Goal: Find specific page/section: Find specific page/section

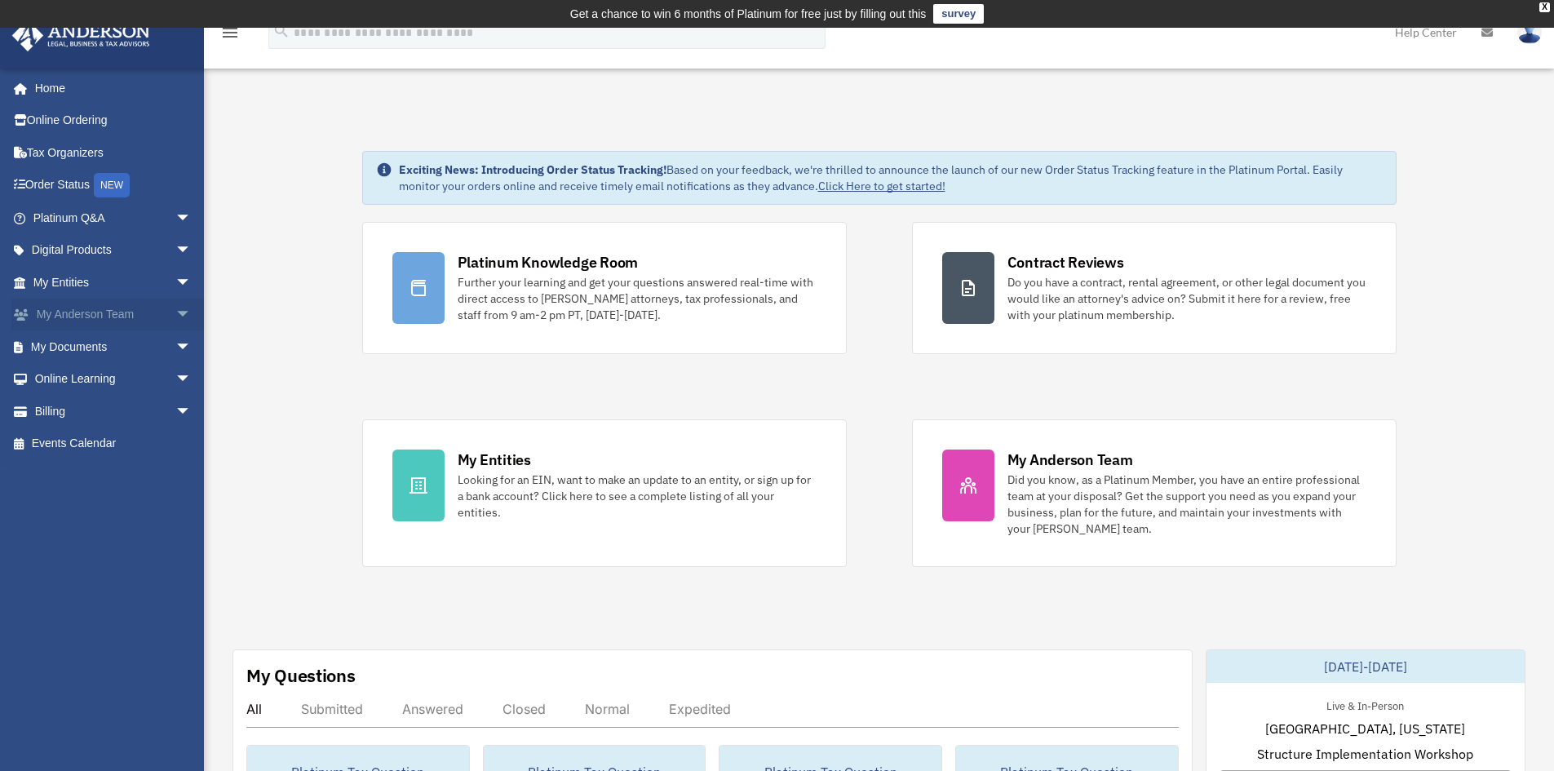
click at [175, 308] on span "arrow_drop_down" at bounding box center [191, 315] width 33 height 33
click at [153, 346] on link "My Anderson Team" at bounding box center [119, 346] width 193 height 33
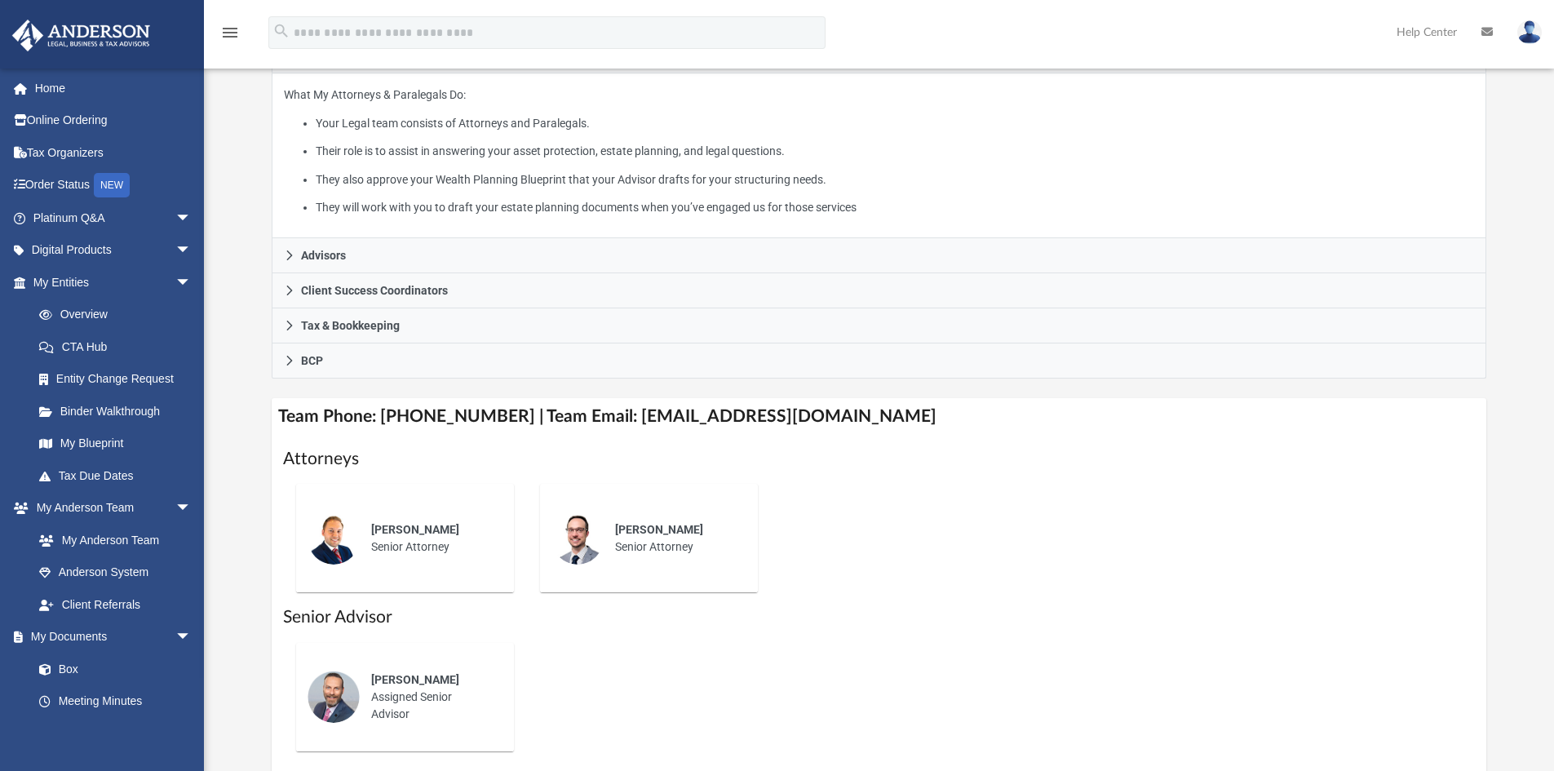
scroll to position [314, 0]
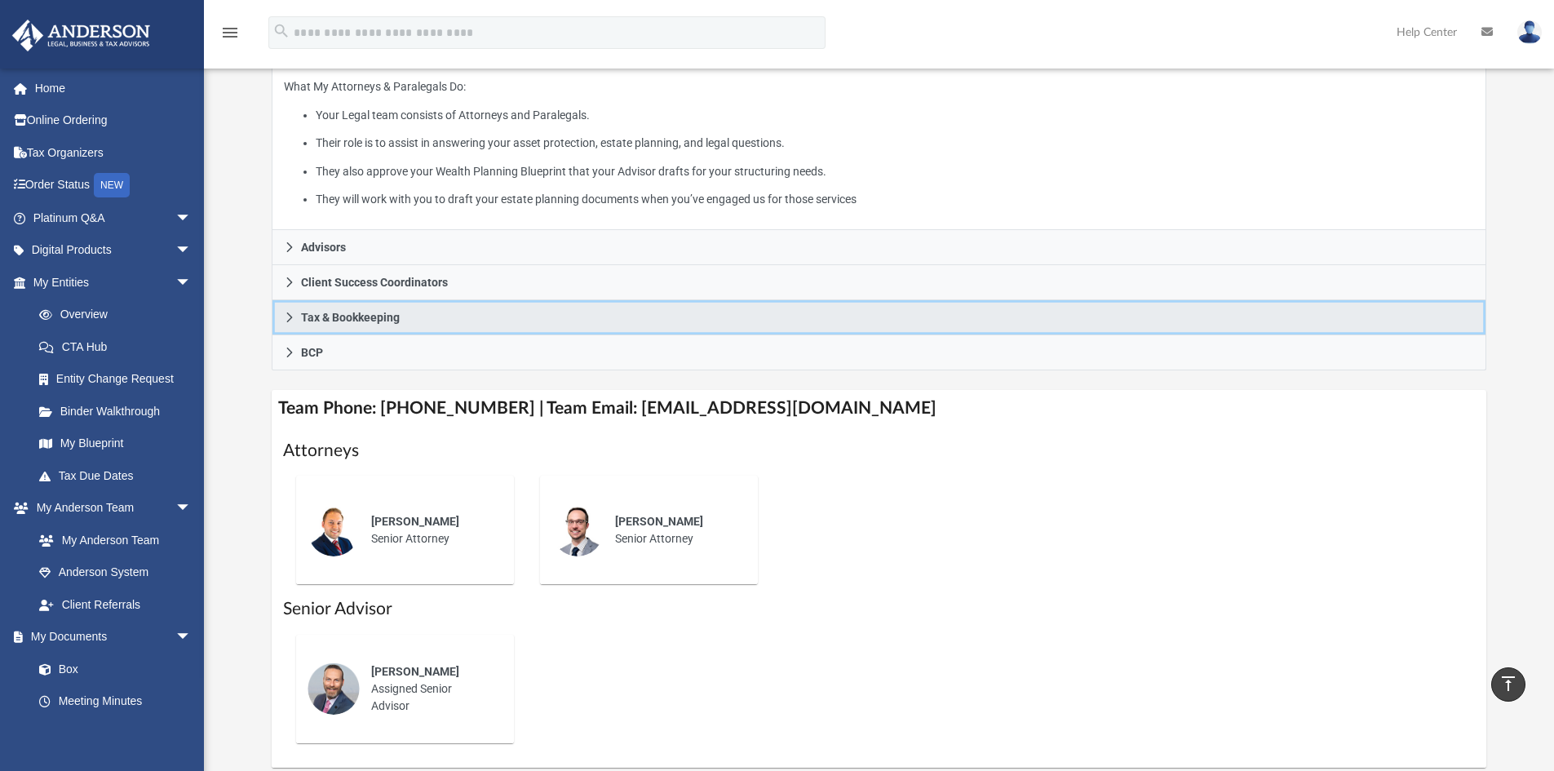
click at [286, 317] on icon at bounding box center [289, 317] width 11 height 11
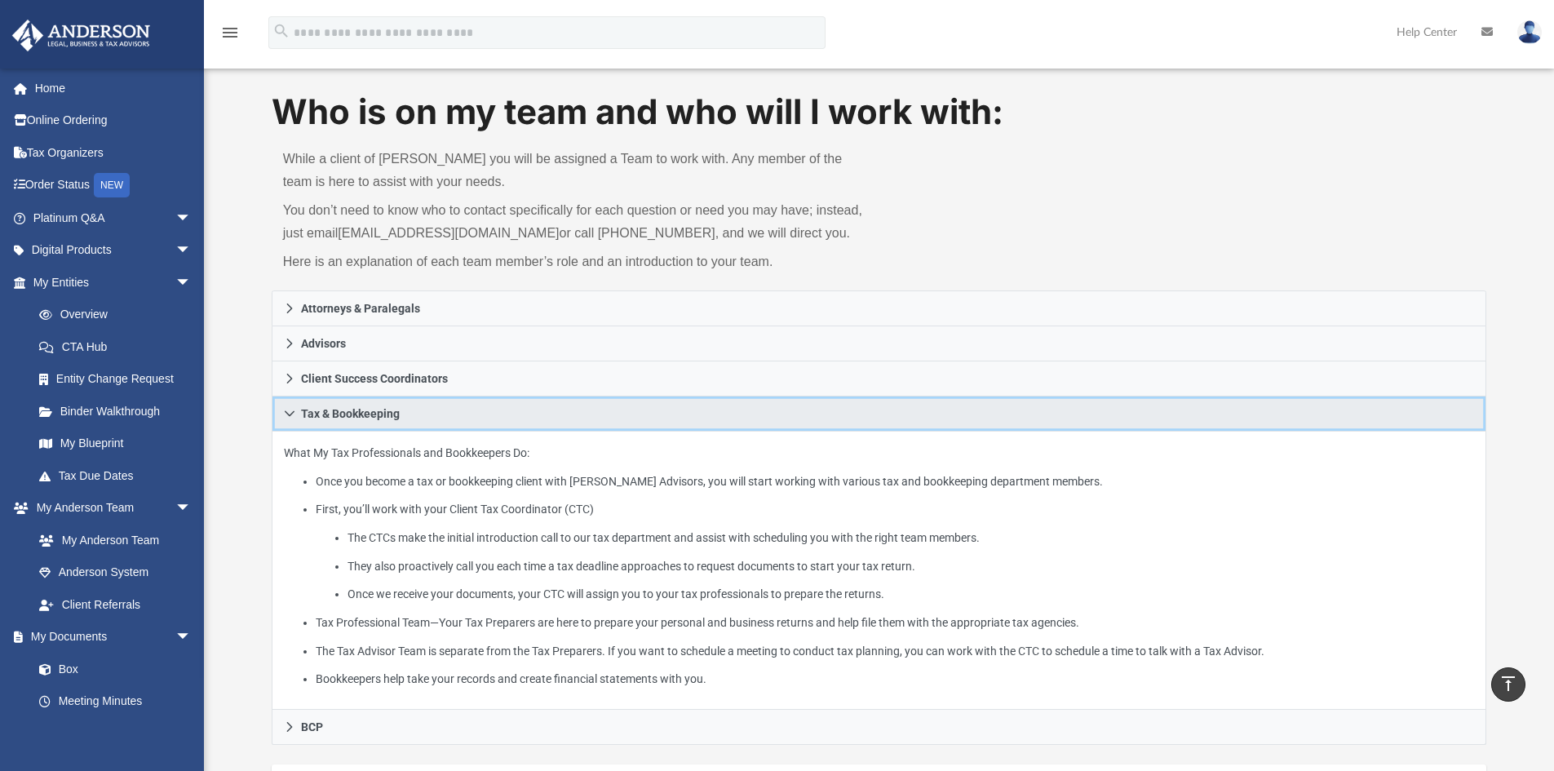
scroll to position [0, 0]
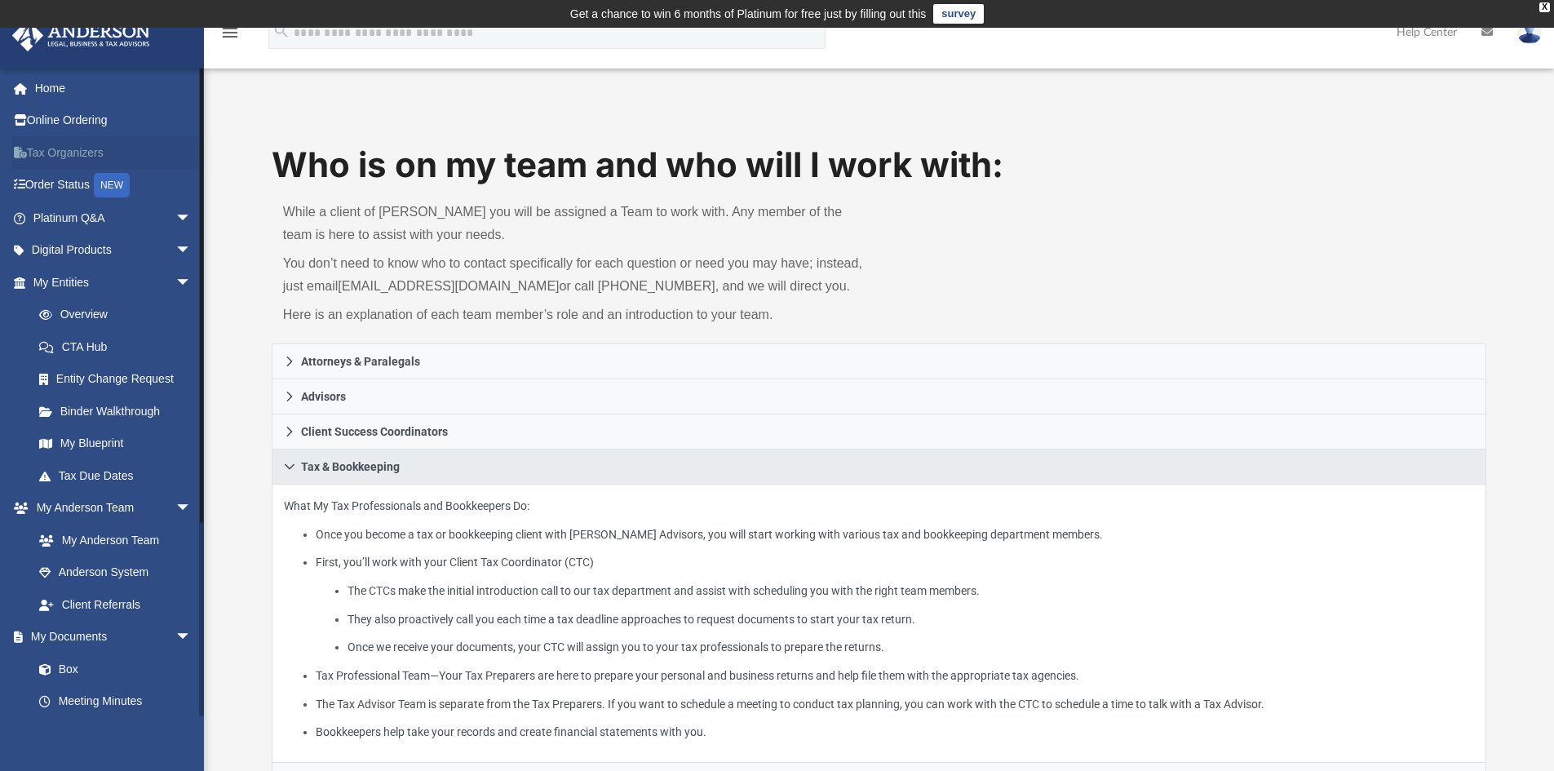
click at [66, 148] on link "Tax Organizers" at bounding box center [113, 152] width 205 height 33
